Goal: Task Accomplishment & Management: Complete application form

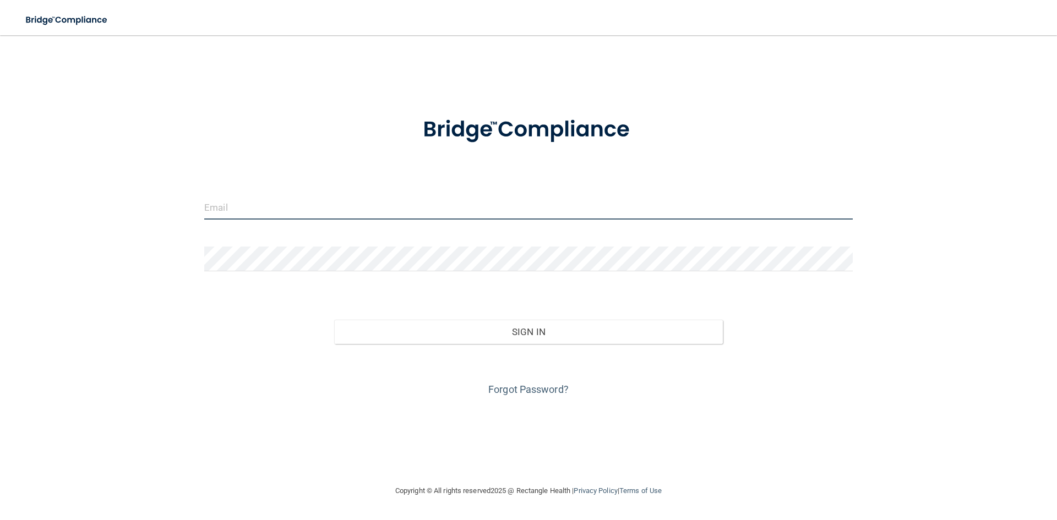
type input "[EMAIL_ADDRESS][DOMAIN_NAME]"
click at [508, 346] on div "Forgot Password?" at bounding box center [528, 371] width 665 height 55
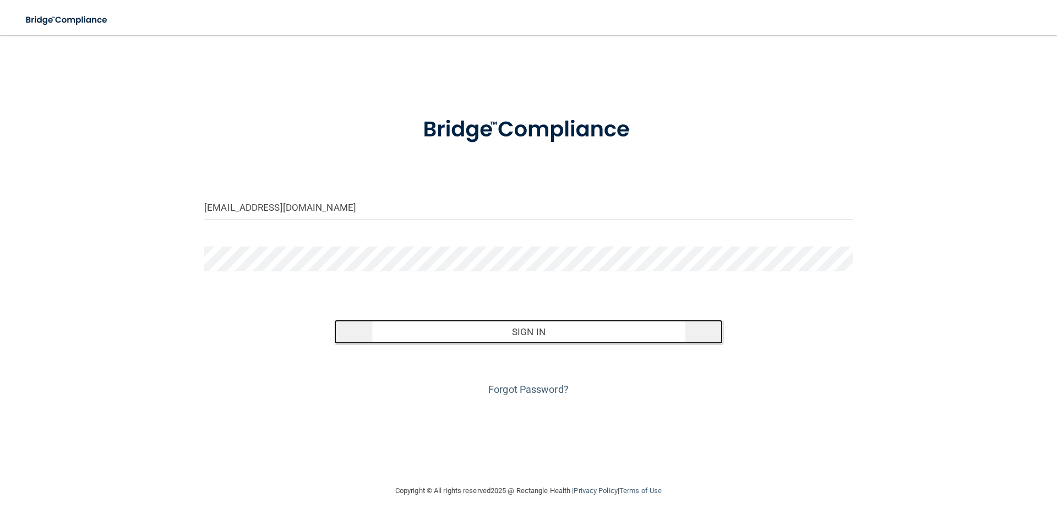
click at [509, 340] on button "Sign In" at bounding box center [528, 332] width 389 height 24
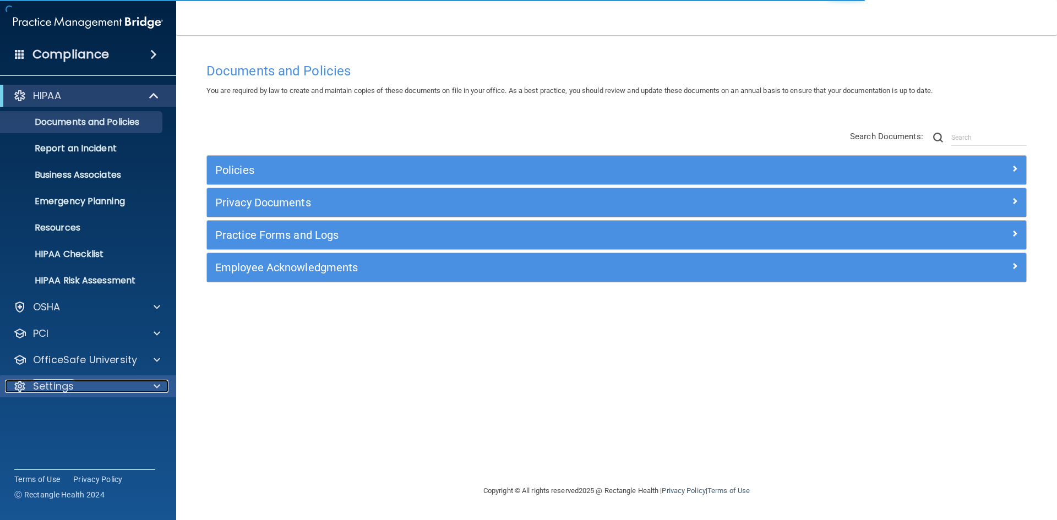
click at [111, 382] on div "Settings" at bounding box center [73, 386] width 137 height 13
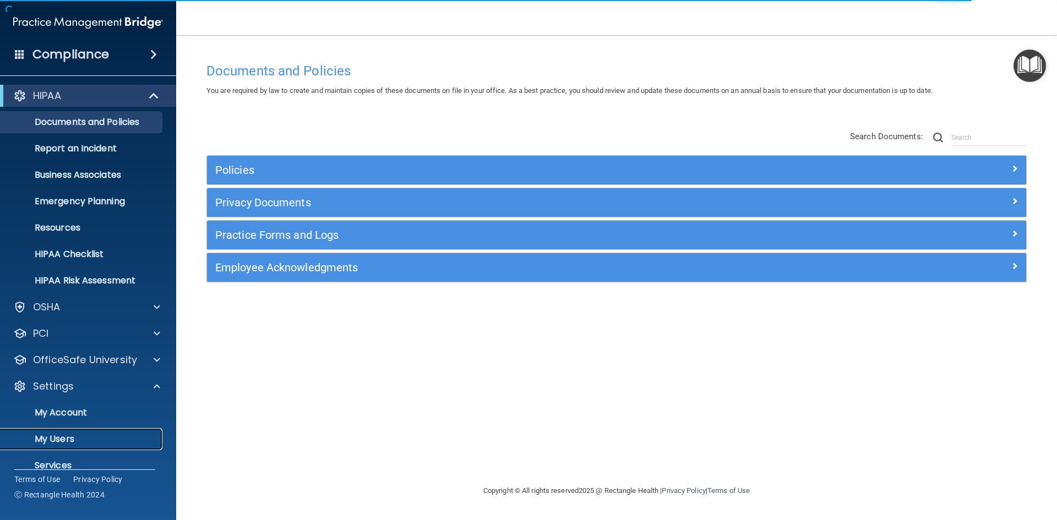
click at [97, 431] on link "My Users" at bounding box center [75, 439] width 173 height 22
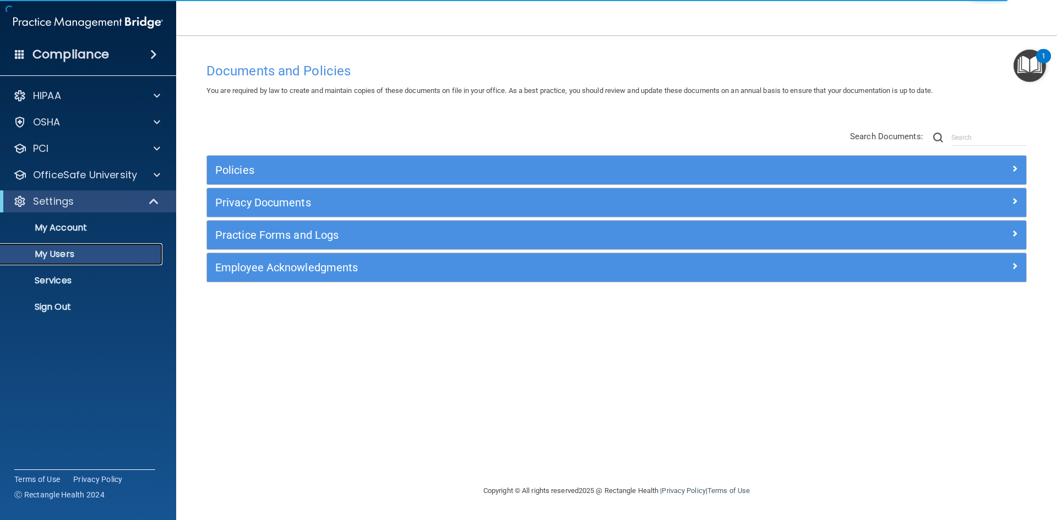
select select "20"
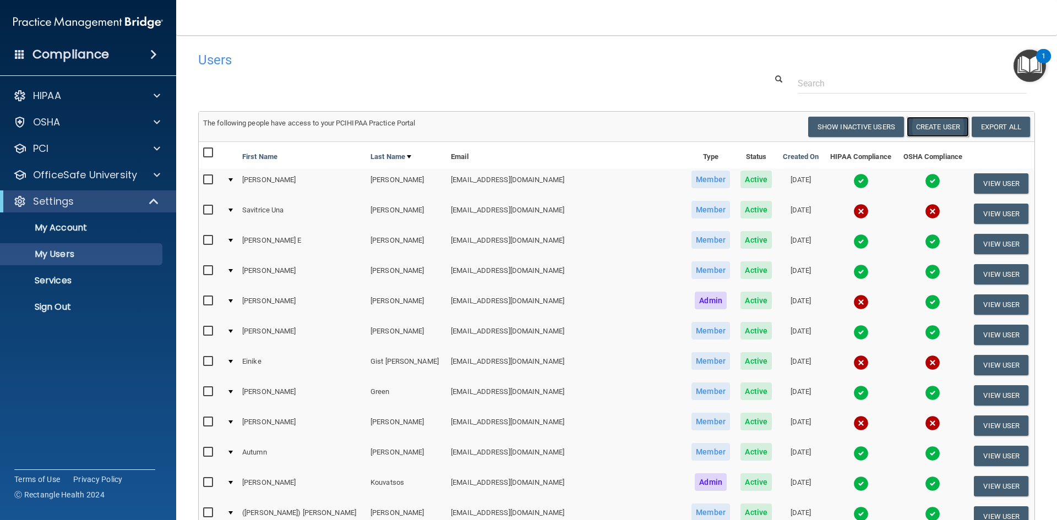
click at [925, 123] on button "Create User" at bounding box center [938, 127] width 62 height 20
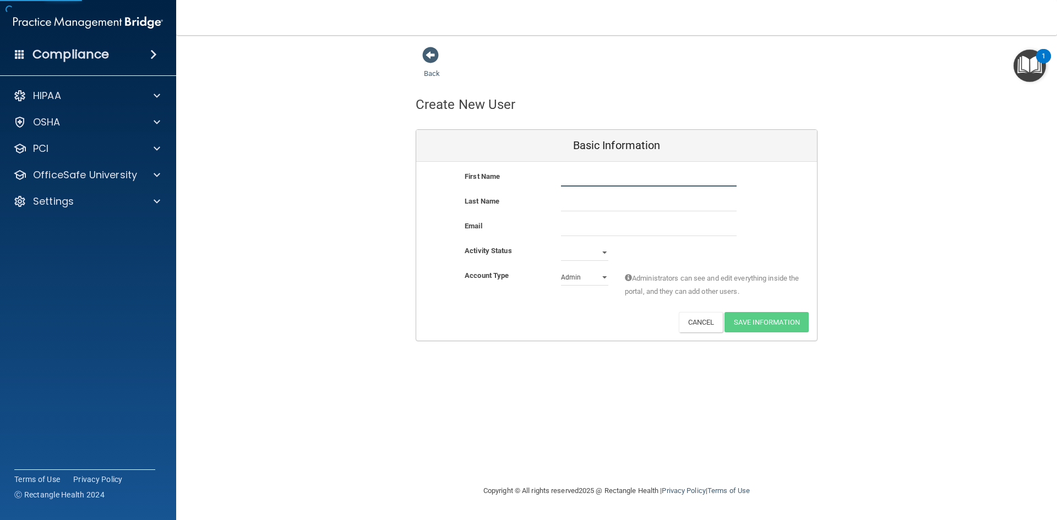
click at [605, 183] on input "text" at bounding box center [649, 178] width 176 height 17
type input "Kylie"
click at [569, 203] on input "text" at bounding box center [649, 203] width 176 height 17
type input "Peterson"
click at [570, 220] on input "email" at bounding box center [649, 228] width 176 height 17
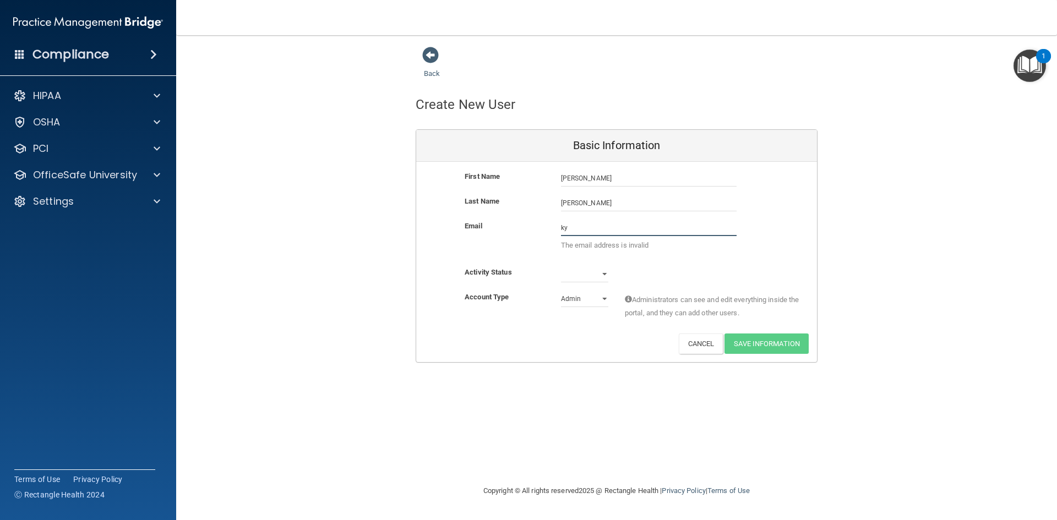
type input "k"
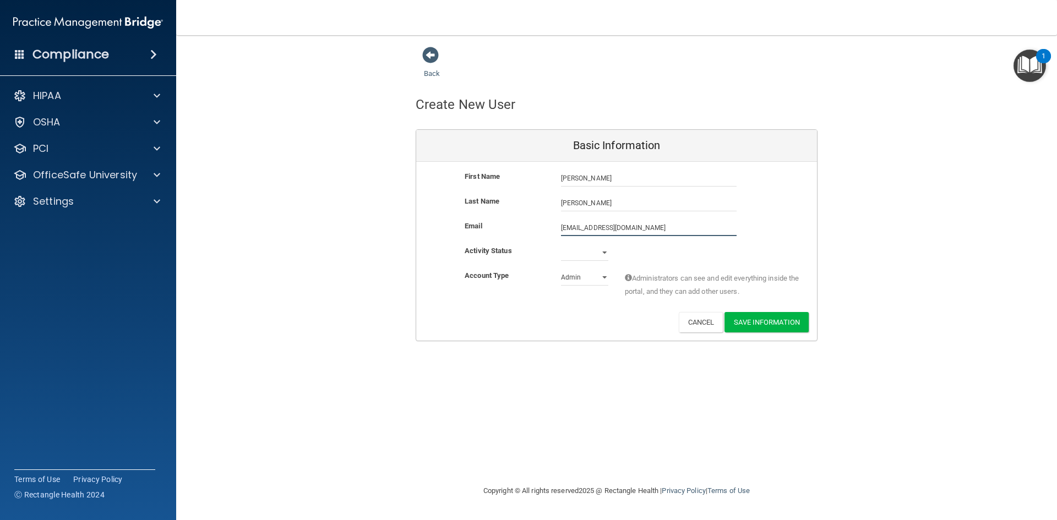
type input "petersonkylie5@gmail.com"
click at [597, 269] on div "First Name Kylie Peterson Kylie Last Name Peterson Email petersonkylie5@gmail.c…" at bounding box center [616, 251] width 401 height 179
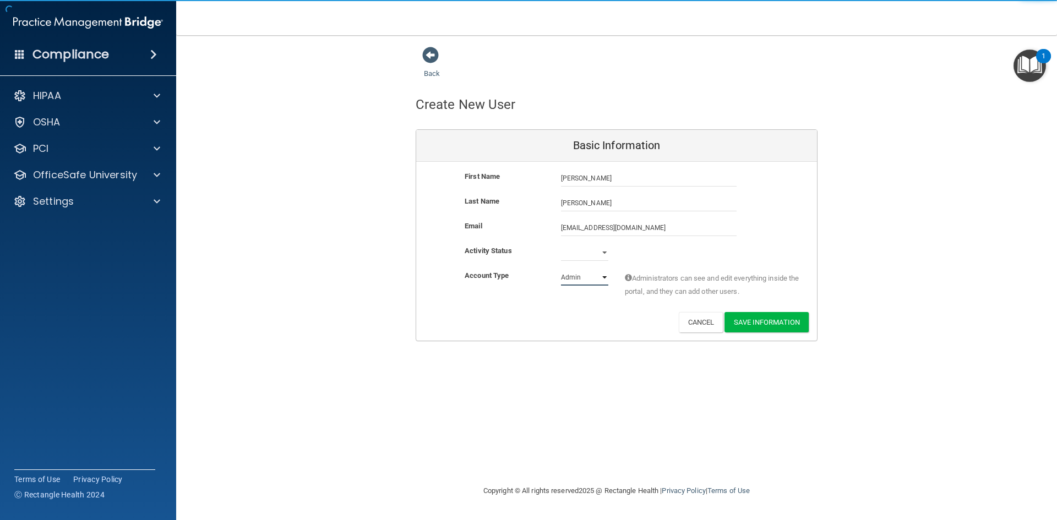
select select "practice_member"
click at [561, 269] on select "Admin Member" at bounding box center [584, 277] width 47 height 17
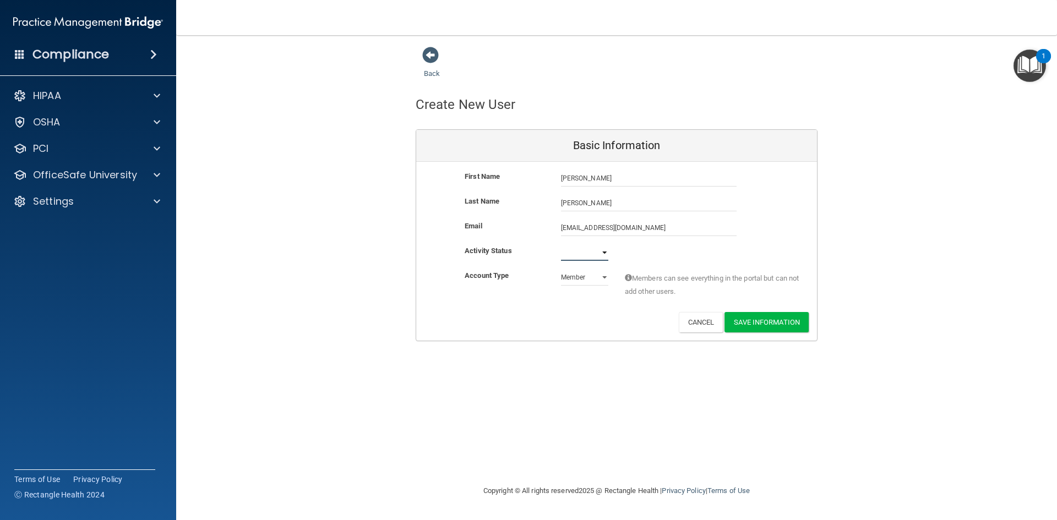
click at [605, 248] on select "Active Inactive" at bounding box center [584, 252] width 47 height 17
select select "active"
click at [561, 244] on select "Active Inactive" at bounding box center [584, 252] width 47 height 17
click at [752, 318] on button "Save Information" at bounding box center [767, 322] width 84 height 20
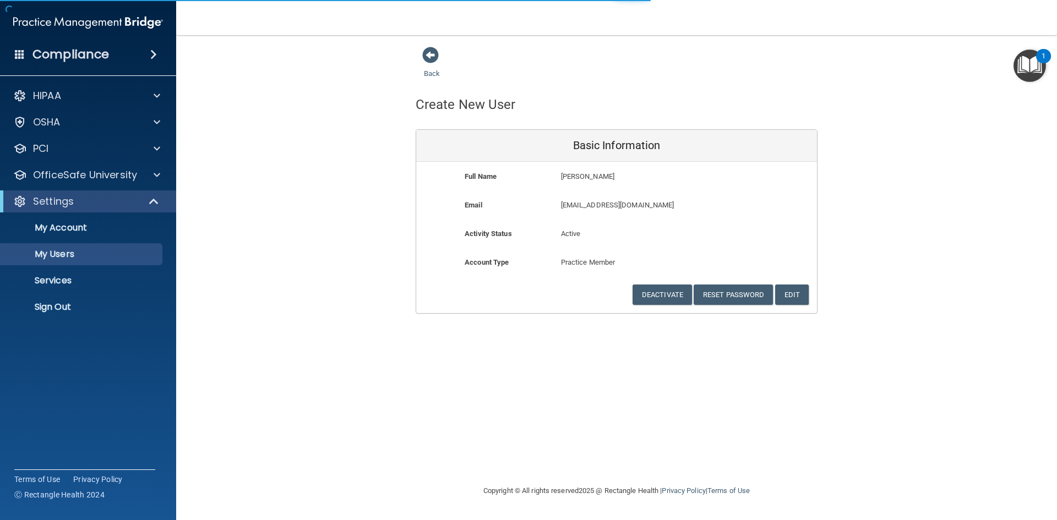
select select "20"
